Goal: Task Accomplishment & Management: Manage account settings

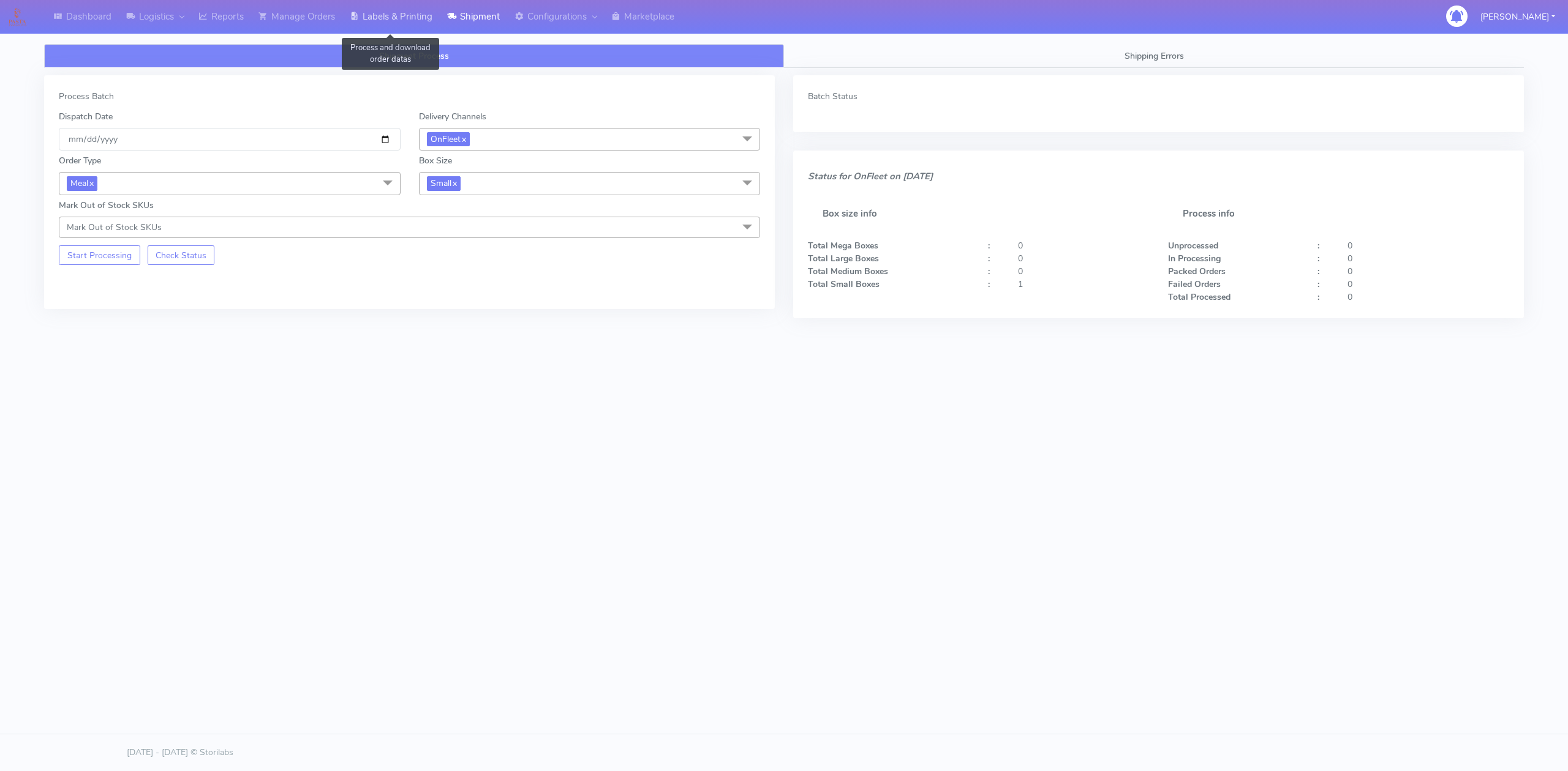
click at [372, 16] on link "Labels & Printing" at bounding box center [391, 17] width 98 height 34
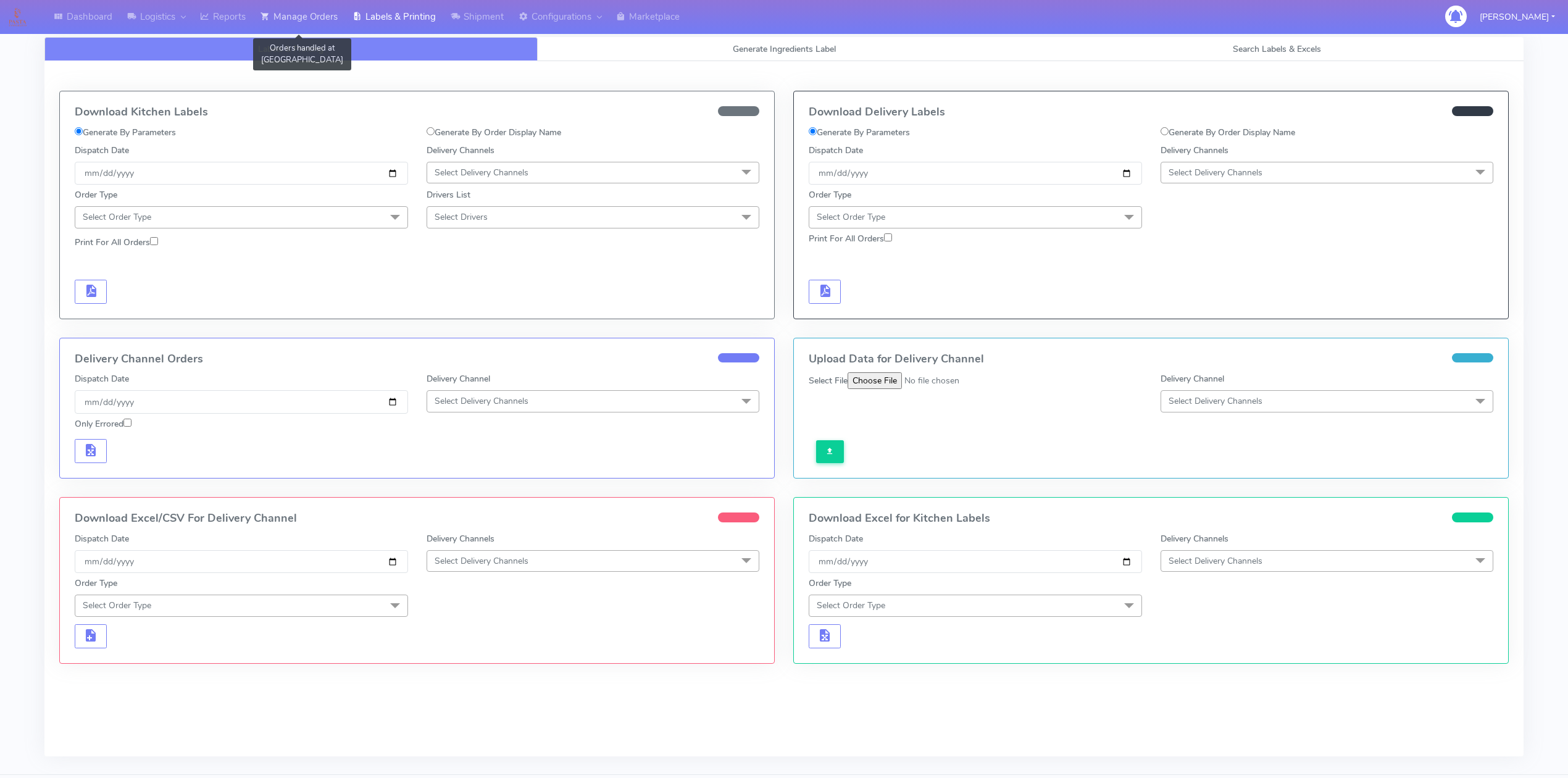
click at [294, 21] on link "Manage Orders" at bounding box center [299, 17] width 92 height 34
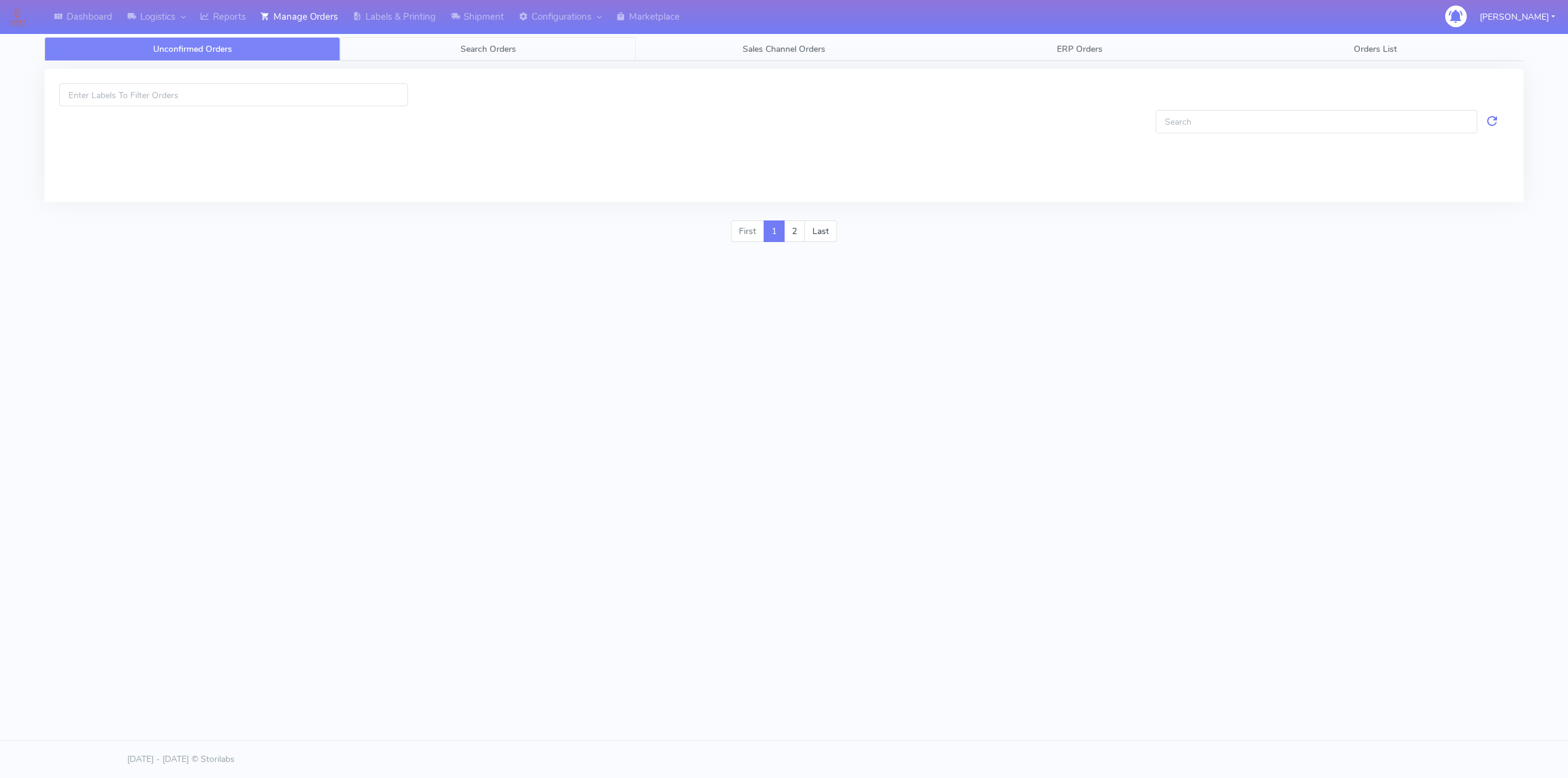
click at [373, 55] on link "Search Orders" at bounding box center [488, 49] width 296 height 24
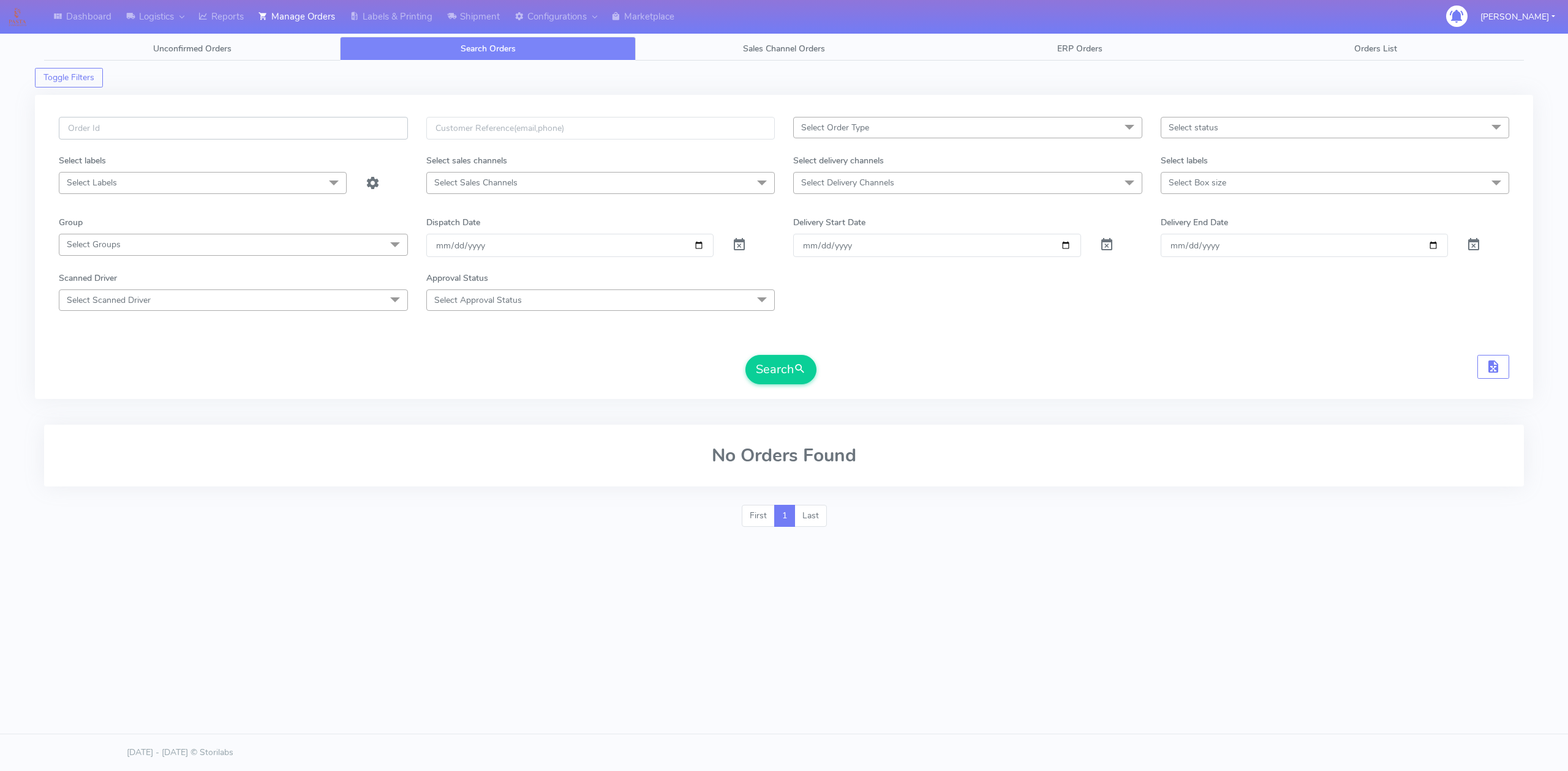
click at [255, 131] on input "text" at bounding box center [233, 128] width 349 height 23
paste input "#1627610_1"
type input "#1627610_1"
click at [738, 250] on span at bounding box center [739, 247] width 14 height 11
click at [799, 370] on span "submit" at bounding box center [799, 369] width 12 height 16
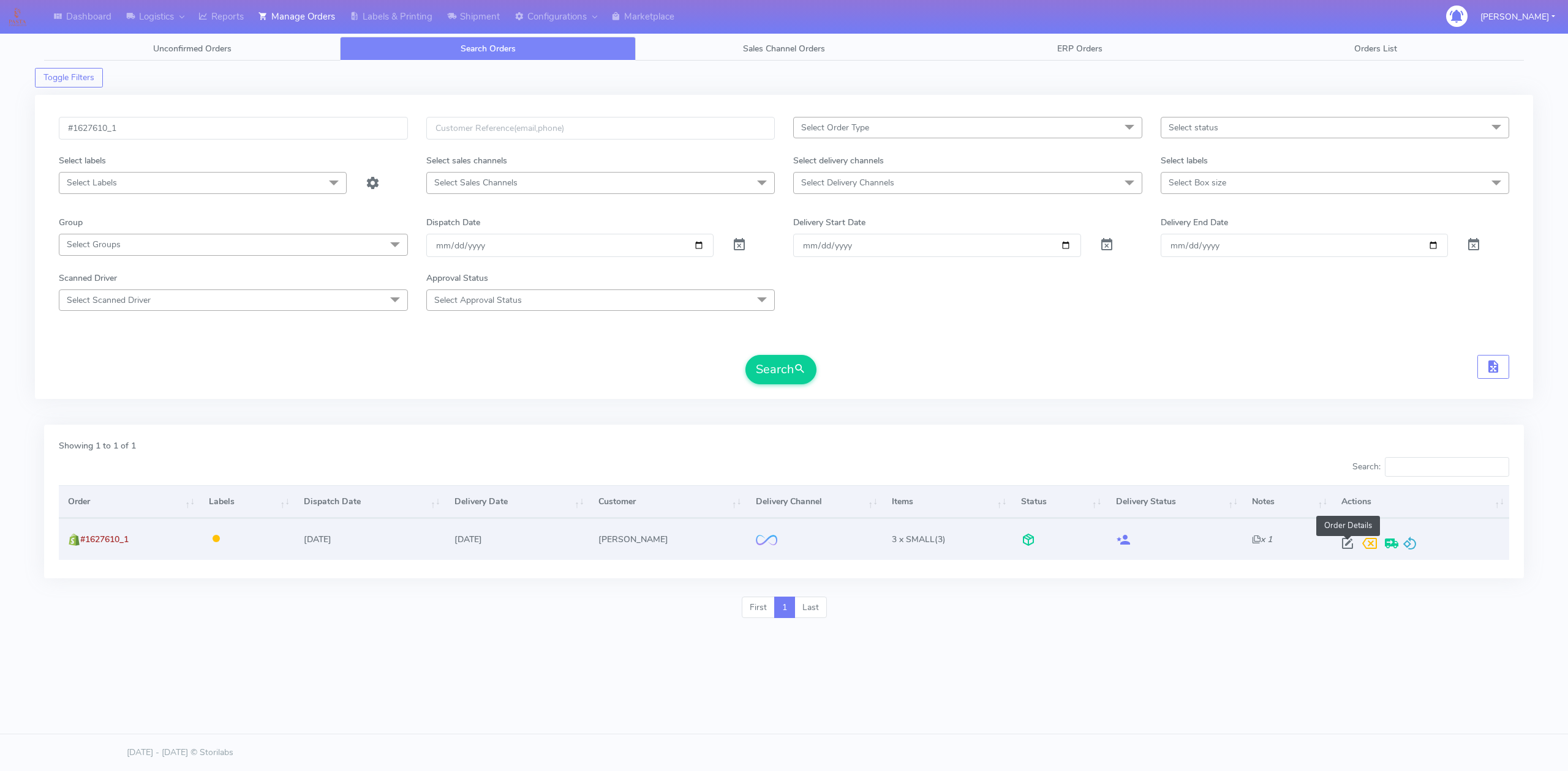
click at [1350, 541] on span at bounding box center [1347, 546] width 22 height 11
select select "2"
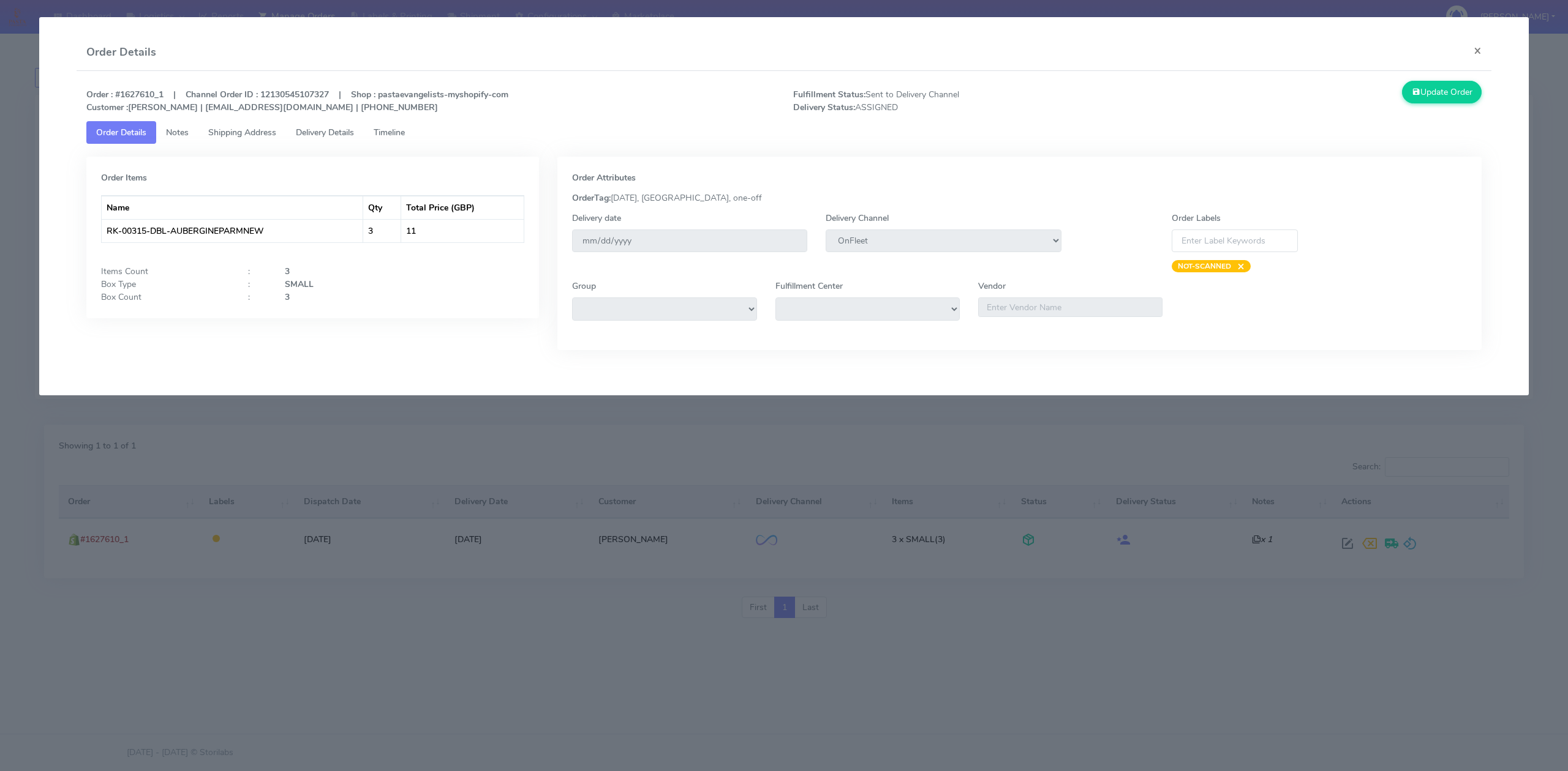
click at [165, 91] on strong "Order : #1627610_1 | Channel Order ID : 12130545107327 | Shop : pastaevangelist…" at bounding box center [297, 101] width 422 height 25
drag, startPoint x: 165, startPoint y: 91, endPoint x: 114, endPoint y: 96, distance: 51.2
click at [114, 96] on strong "Order : #1627610_1 | Channel Order ID : 12130545107327 | Shop : pastaevangelist…" at bounding box center [297, 101] width 422 height 25
copy strong "#1627610_1"
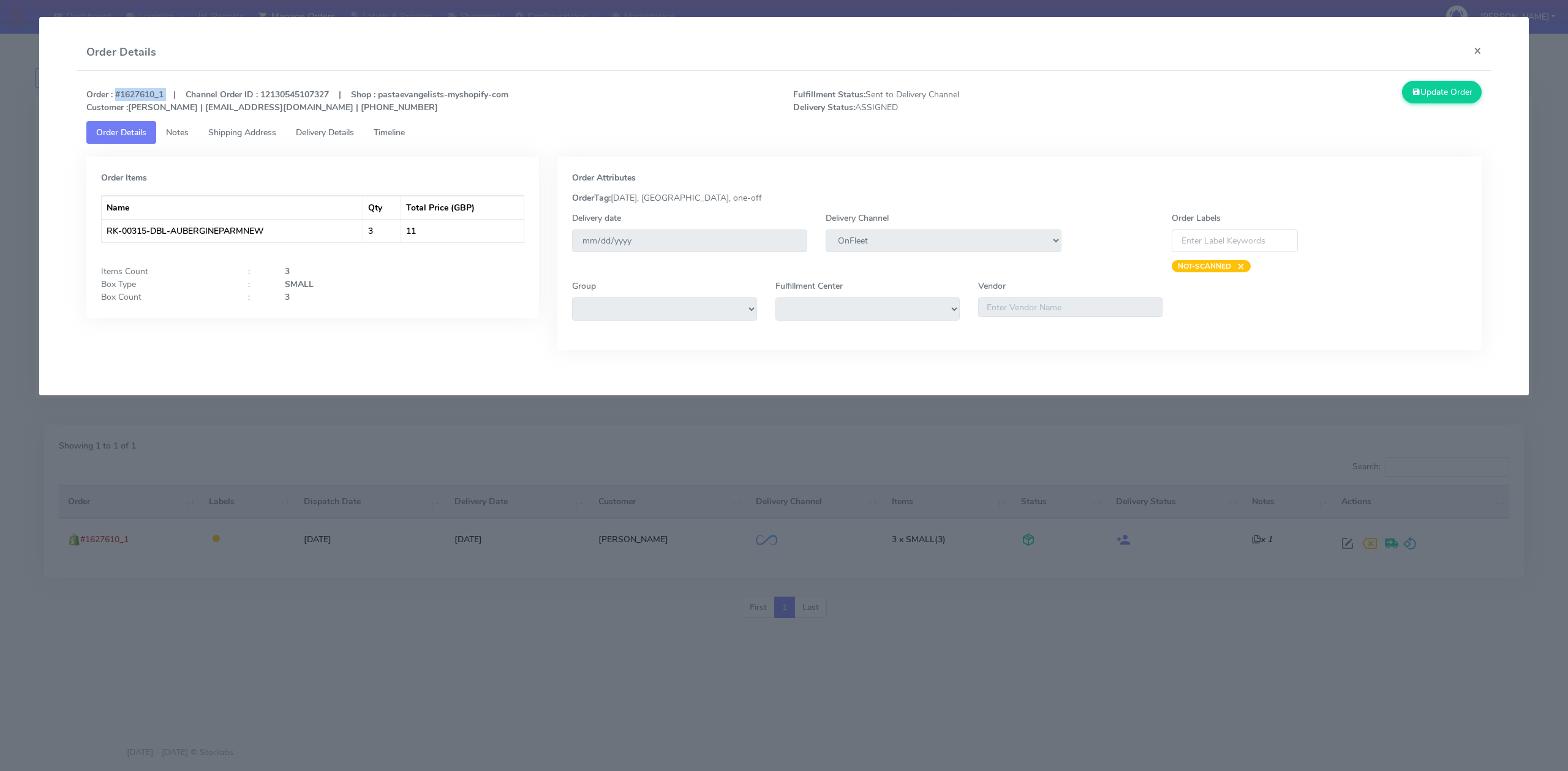
copy strong "#1627610_1"
click at [1480, 48] on button "×" at bounding box center [1477, 51] width 28 height 33
